Goal: Transaction & Acquisition: Purchase product/service

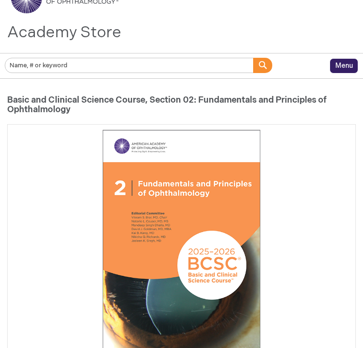
scroll to position [53, 0]
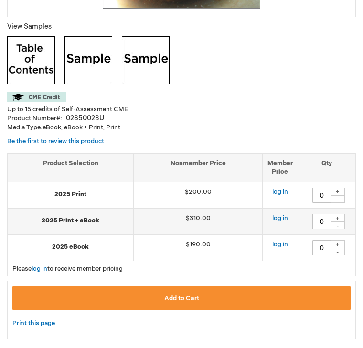
scroll to position [256, 0]
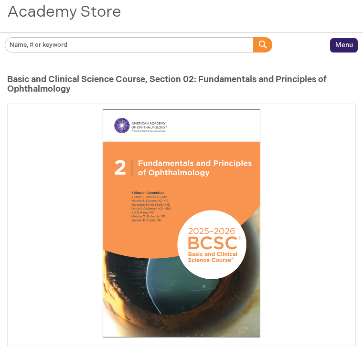
scroll to position [217, 0]
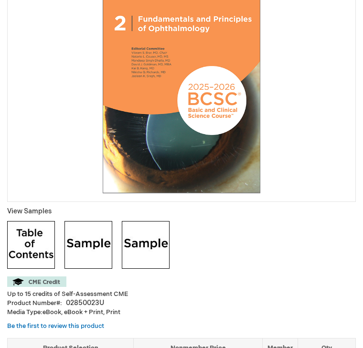
click at [190, 135] on img at bounding box center [181, 79] width 229 height 229
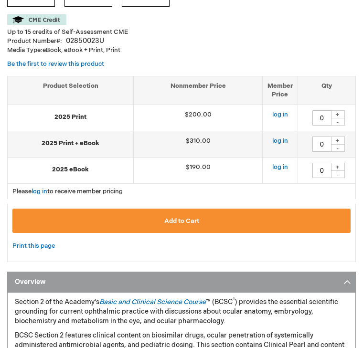
scroll to position [498, 0]
